Goal: Communication & Community: Ask a question

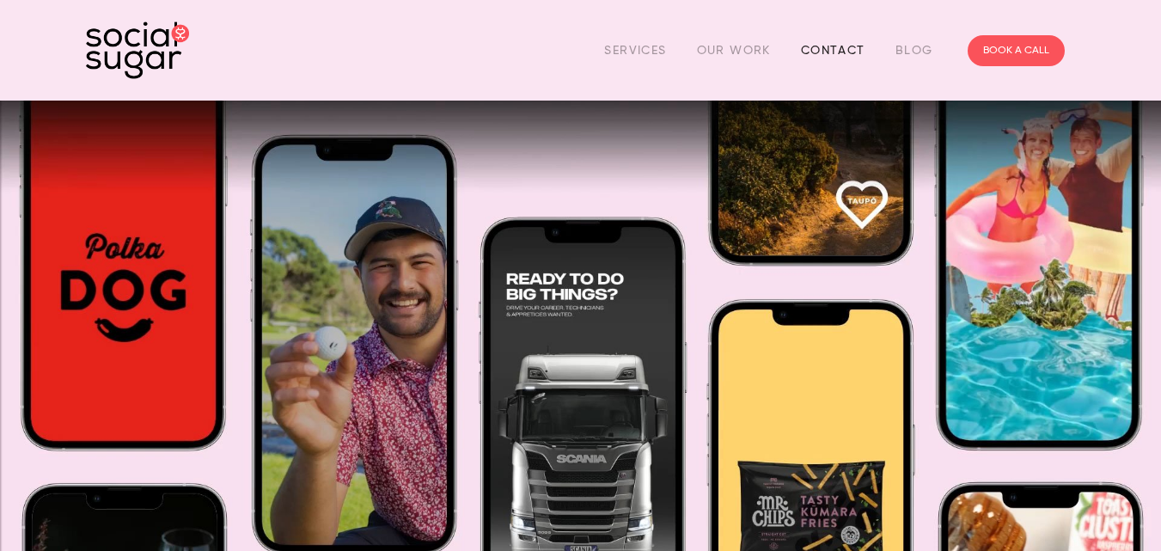
click at [852, 49] on link "Contact" at bounding box center [833, 50] width 64 height 27
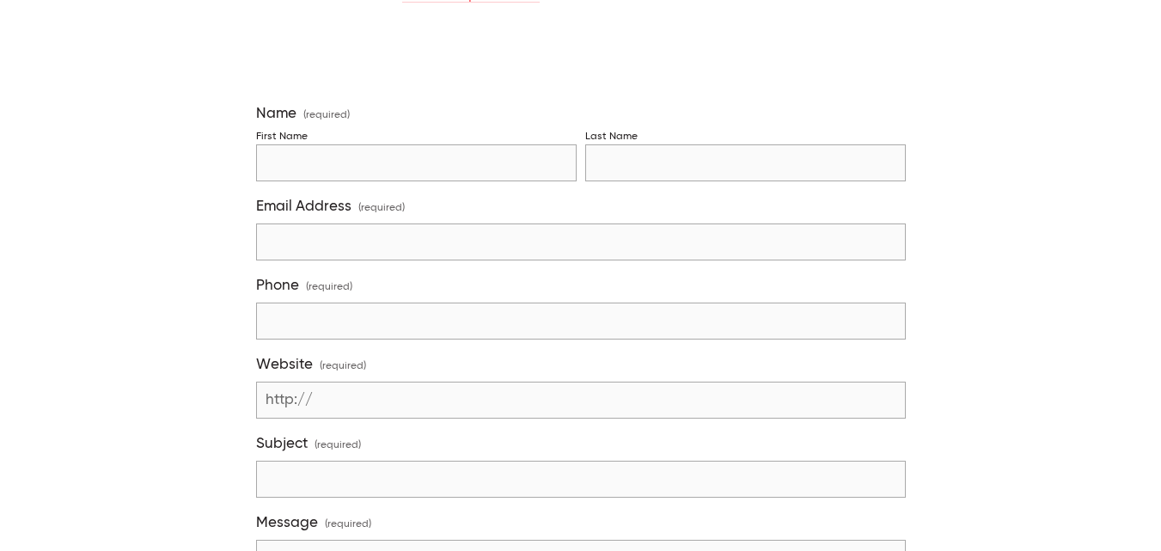
scroll to position [423, 0]
click at [358, 171] on input "First Name" at bounding box center [416, 162] width 321 height 37
type input "[PERSON_NAME]"
type input "Mundaca"
type input "[EMAIL_ADDRESS][DOMAIN_NAME]"
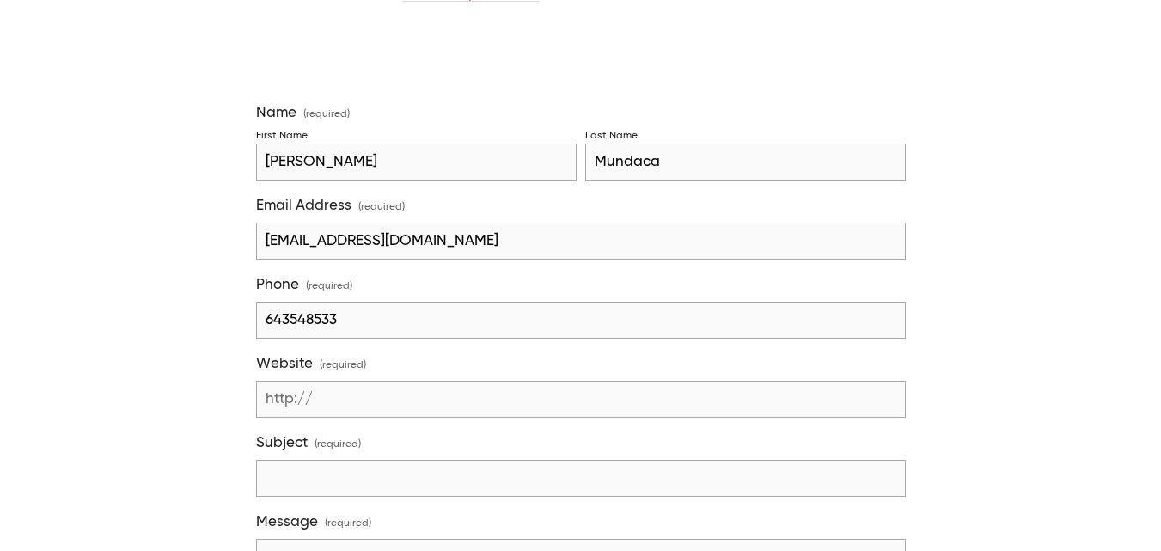
type input "643548533"
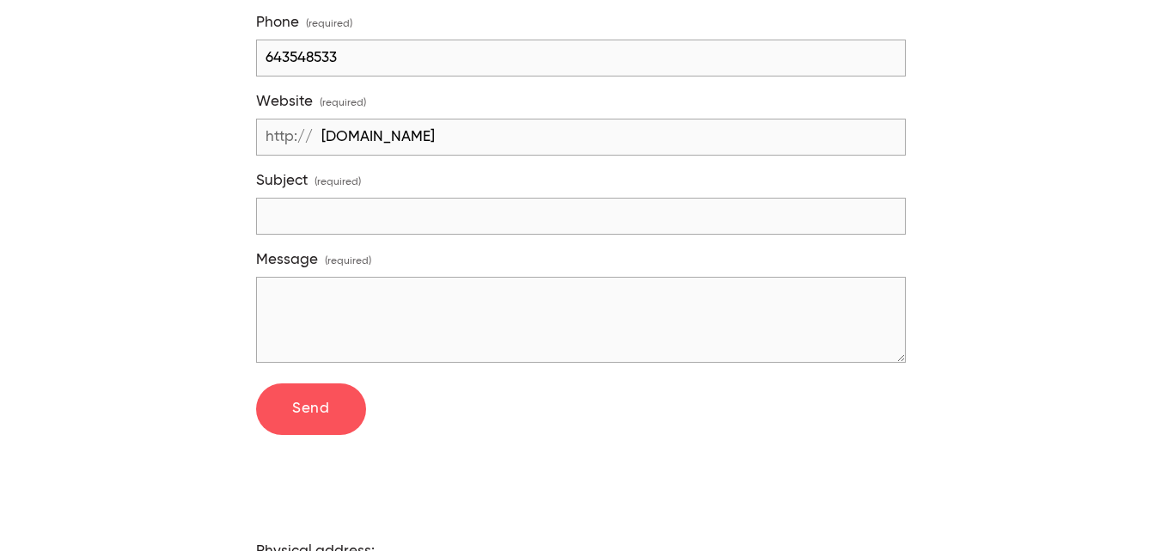
scroll to position [689, 0]
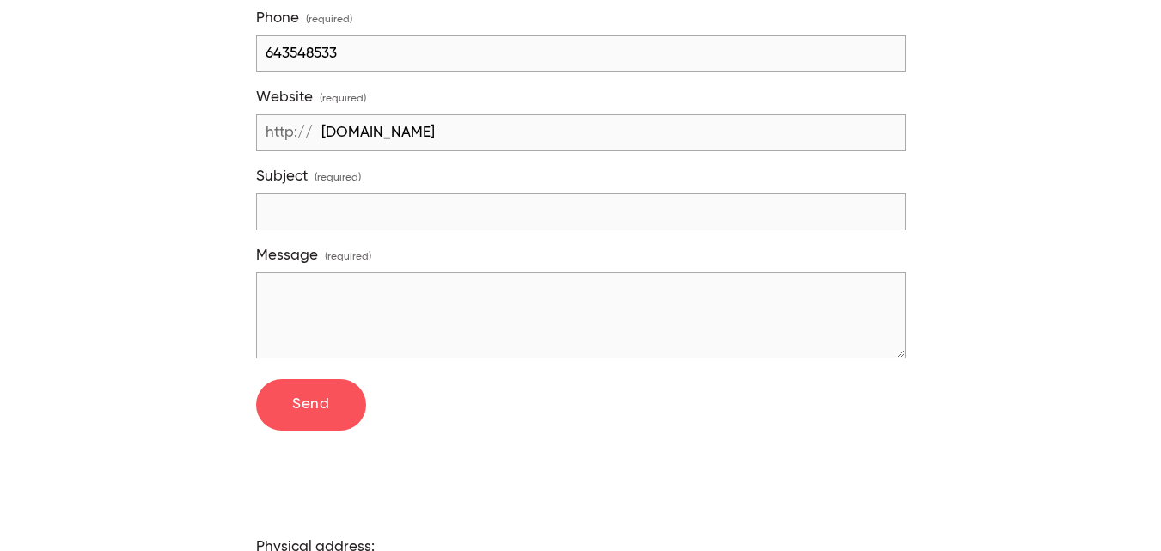
type input "[DOMAIN_NAME]"
click at [358, 199] on input "Subject (required)" at bounding box center [581, 211] width 650 height 37
type input "J"
type input "looking for a work"
click at [342, 276] on textarea "Message (required)" at bounding box center [581, 315] width 650 height 86
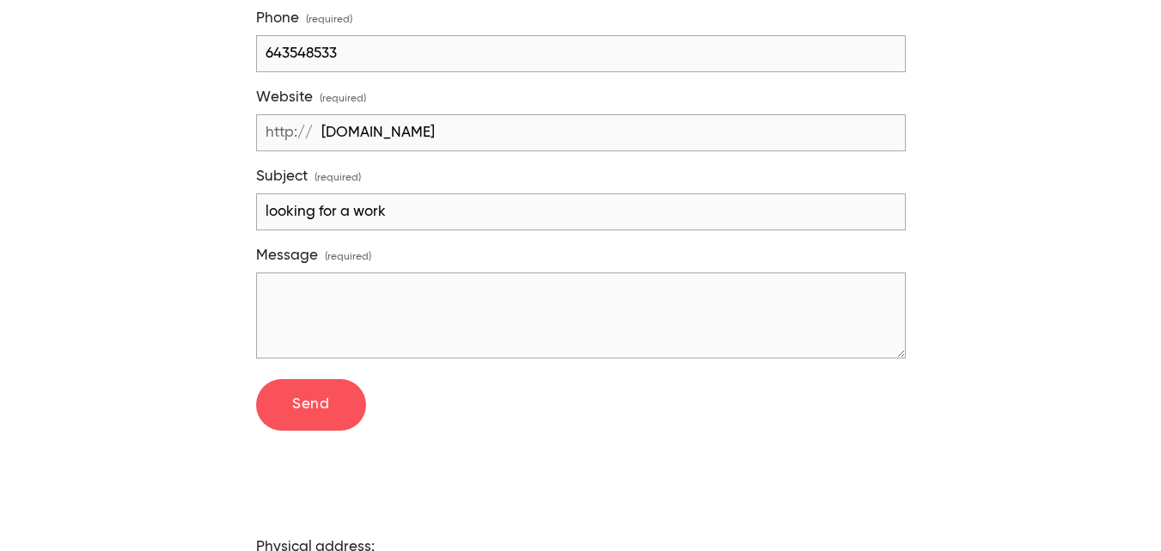
paste textarea "Hello, it's a pleasure to connect. I’m currently looking for new opportunities …"
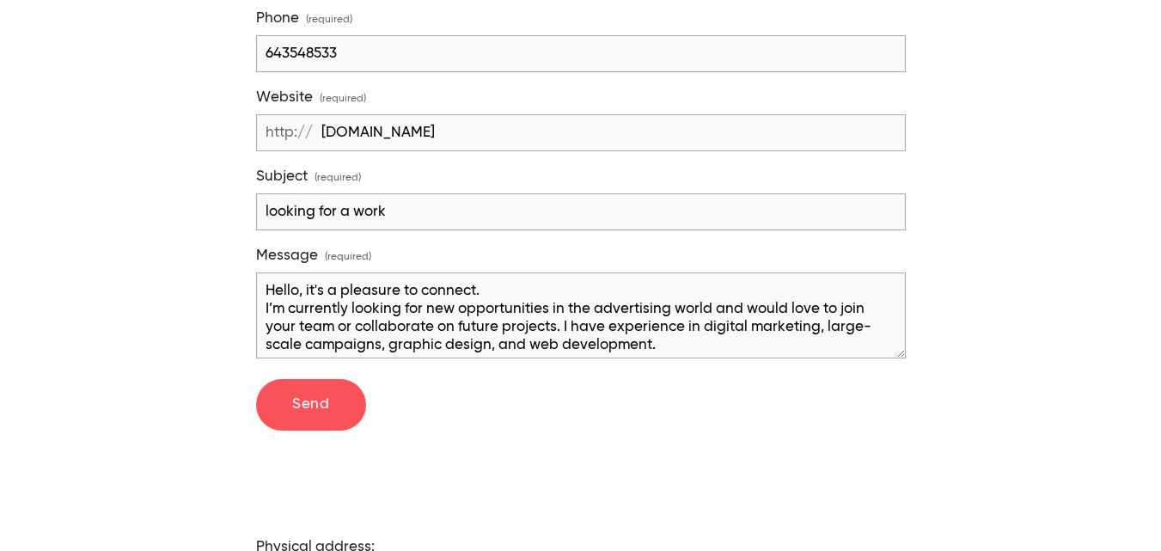
scroll to position [80, 0]
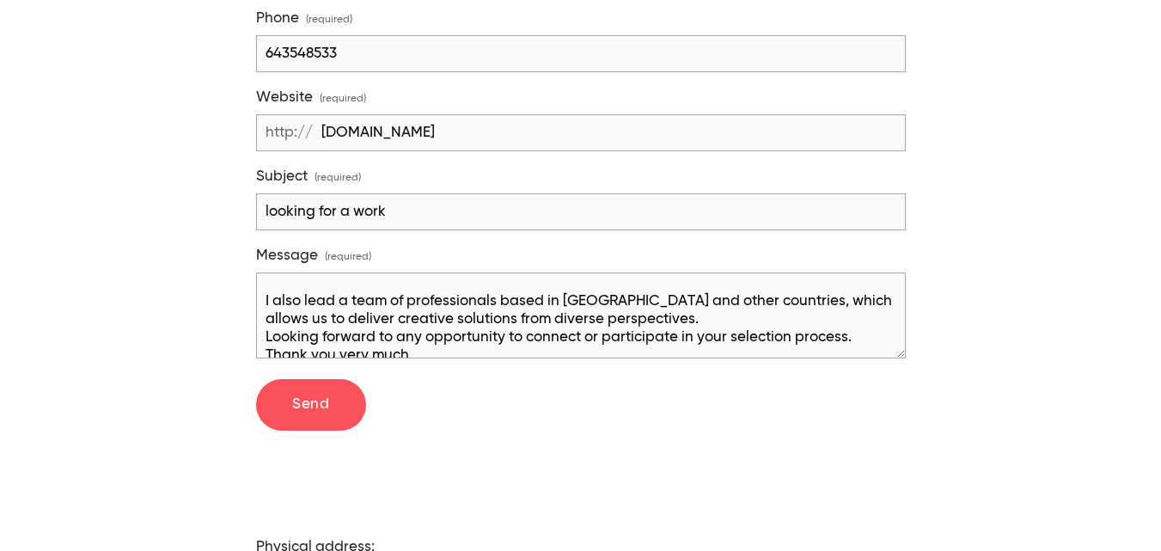
click at [265, 291] on textarea "Hello, it's a pleasure to connect. I’m currently looking for new opportunities …" at bounding box center [581, 315] width 650 height 86
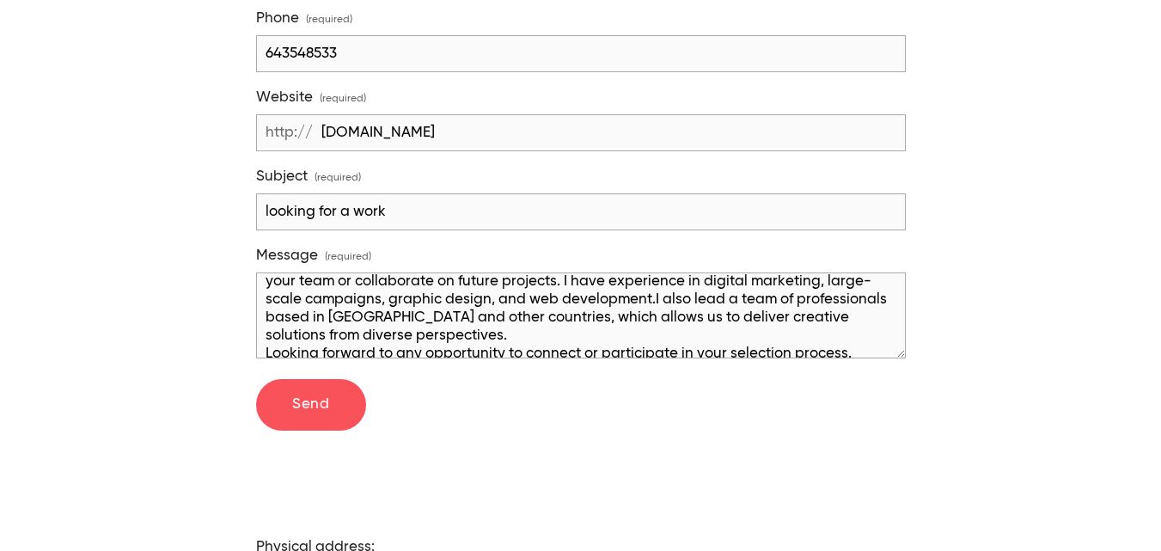
scroll to position [0, 0]
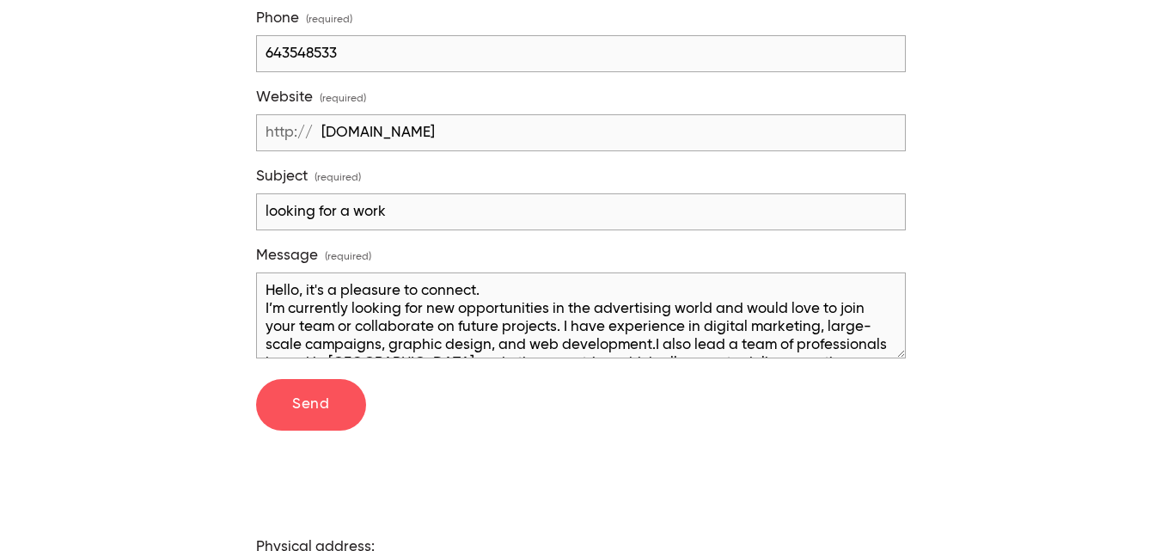
click at [265, 284] on textarea "Hello, it's a pleasure to connect. I’m currently looking for new opportunities …" at bounding box center [581, 315] width 650 height 86
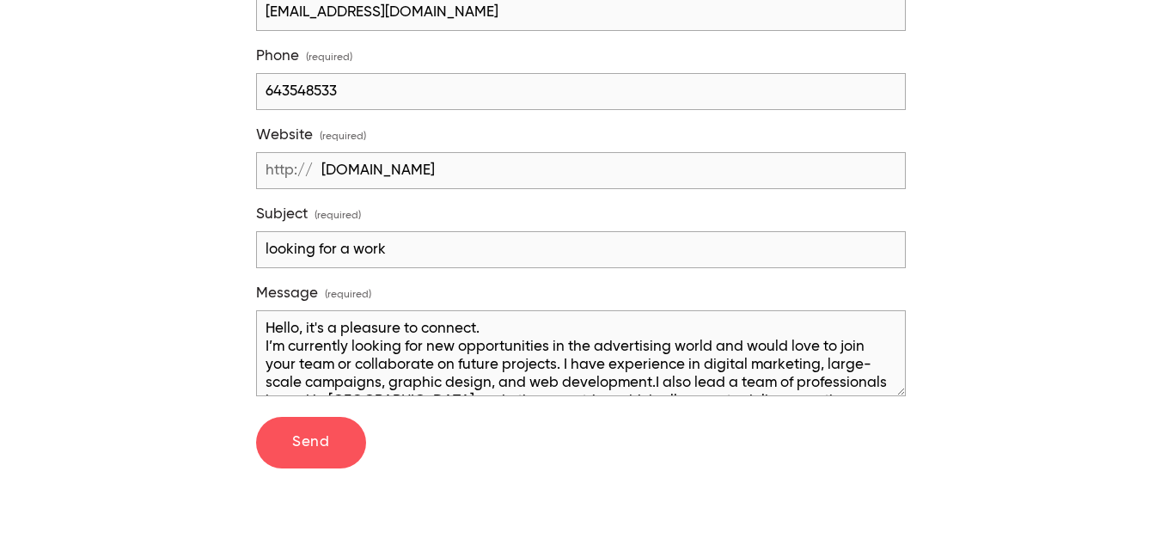
scroll to position [662, 0]
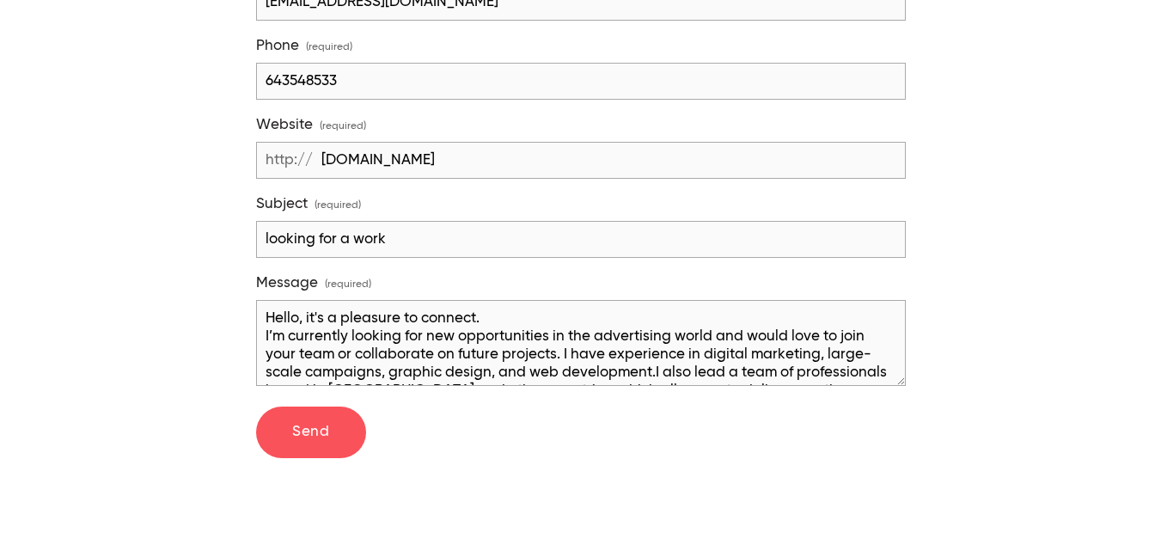
type textarea "Hello, it's a pleasure to connect. I’m currently looking for new opportunities …"
click at [265, 284] on span "Message" at bounding box center [287, 283] width 62 height 18
click at [265, 300] on textarea "Hello, it's a pleasure to connect. I’m currently looking for new opportunities …" at bounding box center [581, 343] width 650 height 86
click at [305, 413] on button "Send Send" at bounding box center [311, 433] width 110 height 52
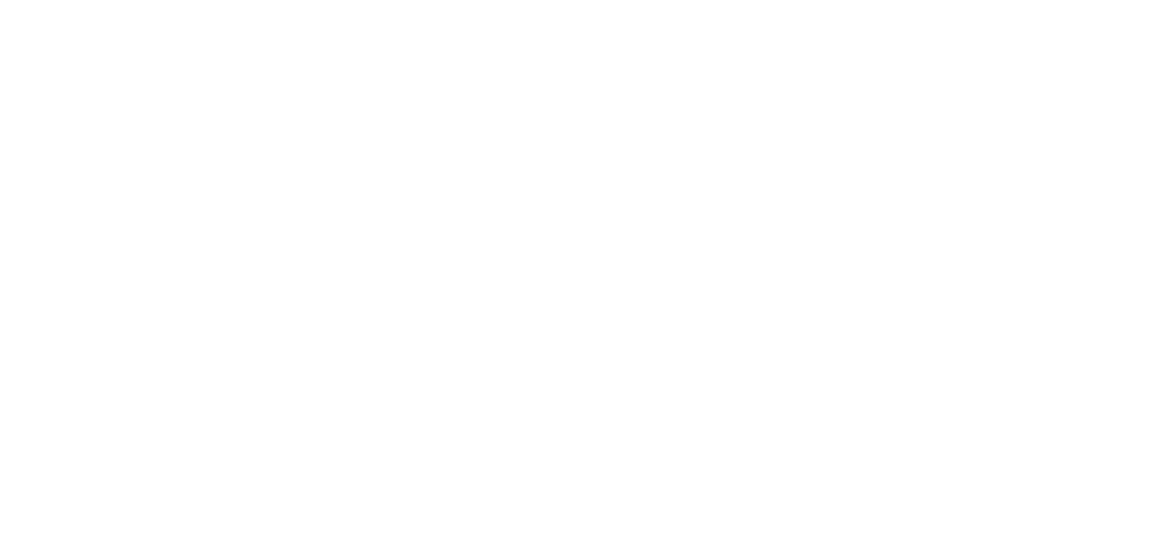
scroll to position [269, 0]
